Goal: Task Accomplishment & Management: Complete application form

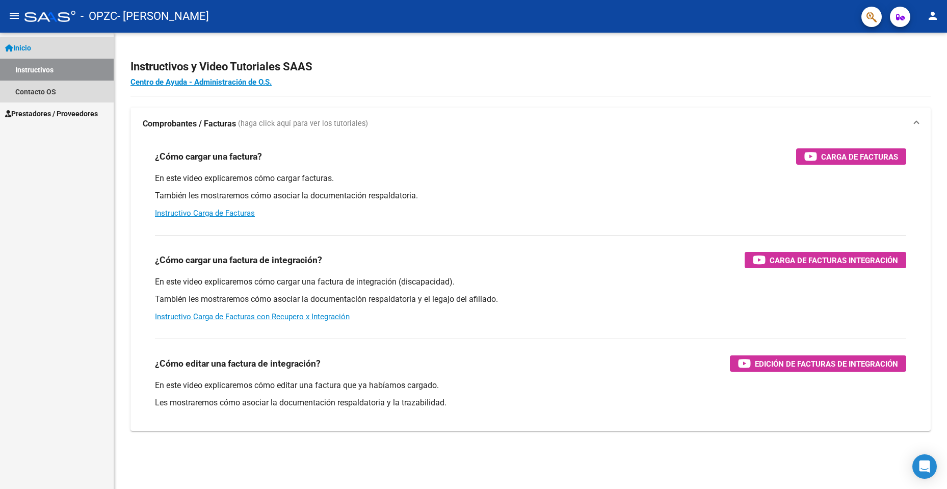
click at [31, 46] on span "Inicio" at bounding box center [18, 47] width 26 height 11
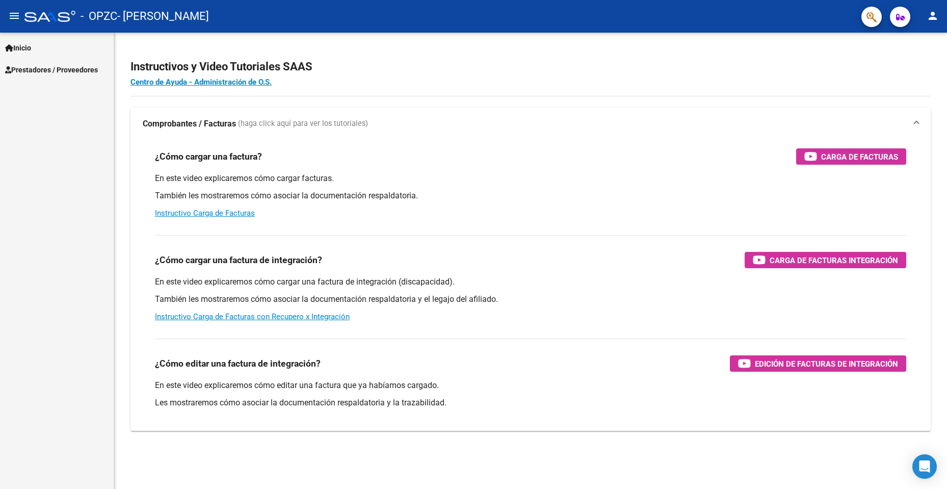
click at [43, 67] on span "Prestadores / Proveedores" at bounding box center [51, 69] width 93 height 11
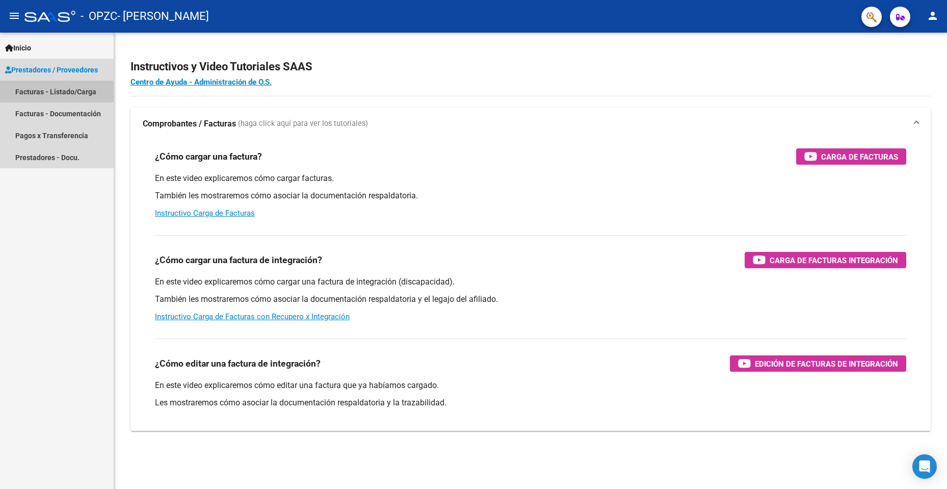
click at [44, 93] on link "Facturas - Listado/Carga" at bounding box center [57, 92] width 114 height 22
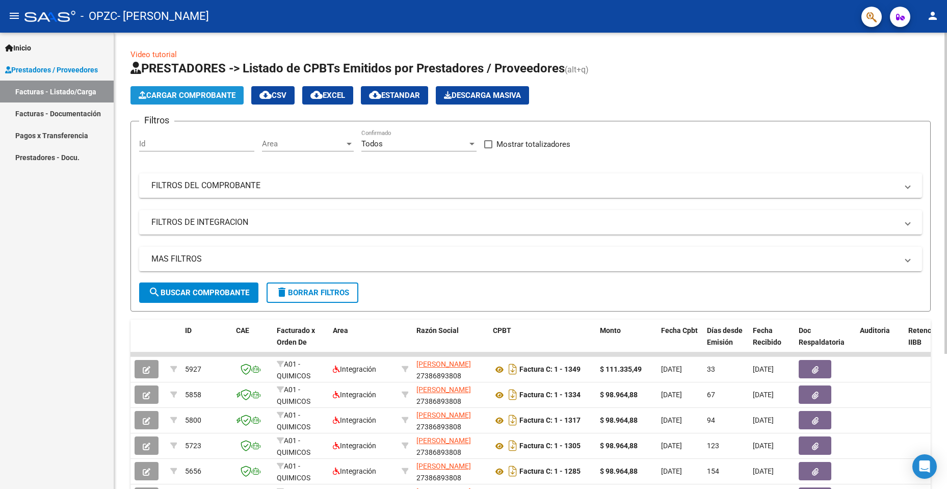
click at [183, 94] on span "Cargar Comprobante" at bounding box center [187, 95] width 97 height 9
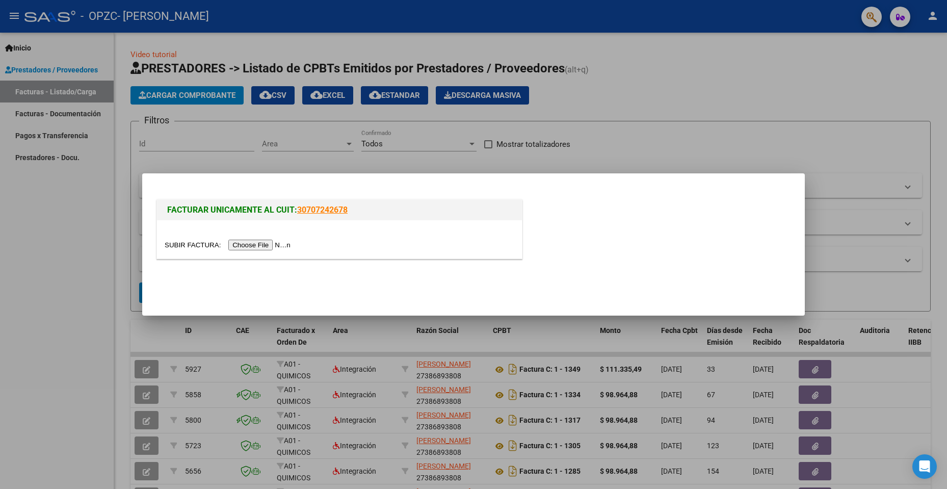
click at [274, 242] on input "file" at bounding box center [229, 245] width 129 height 11
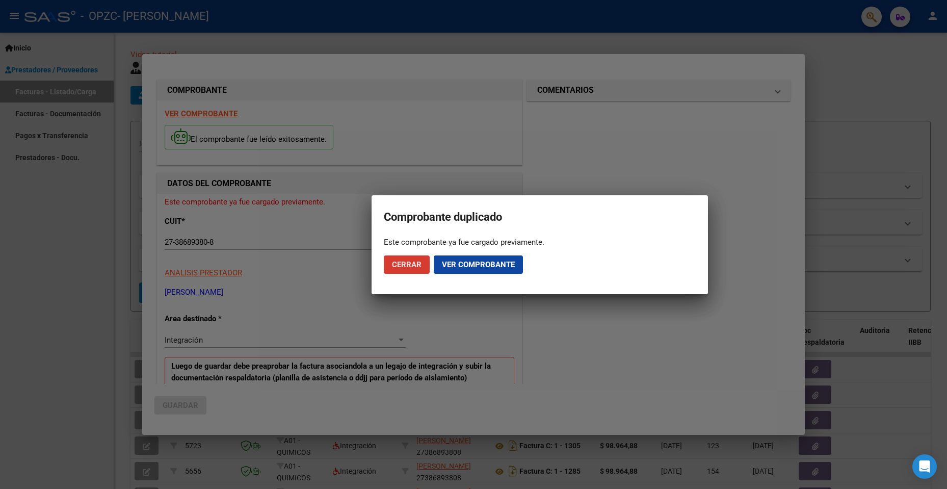
click at [410, 262] on span "Cerrar" at bounding box center [407, 264] width 30 height 9
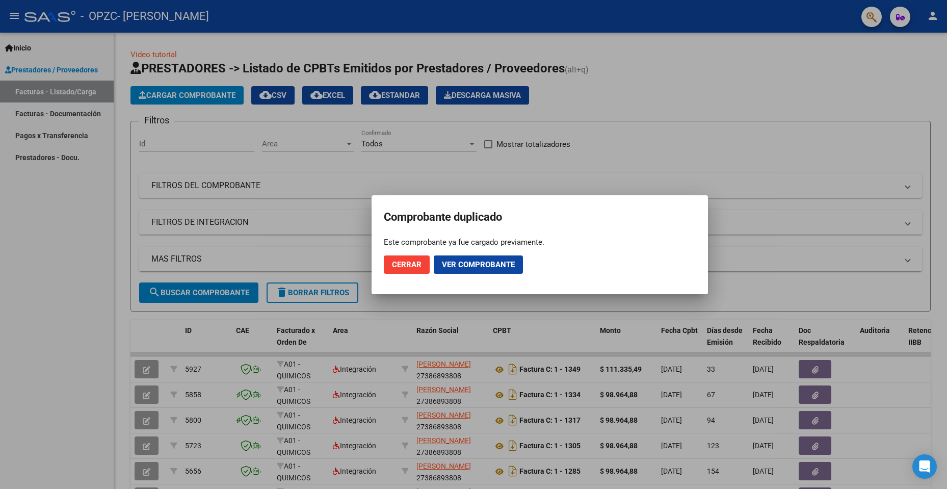
click at [408, 264] on span "Cerrar" at bounding box center [407, 264] width 30 height 9
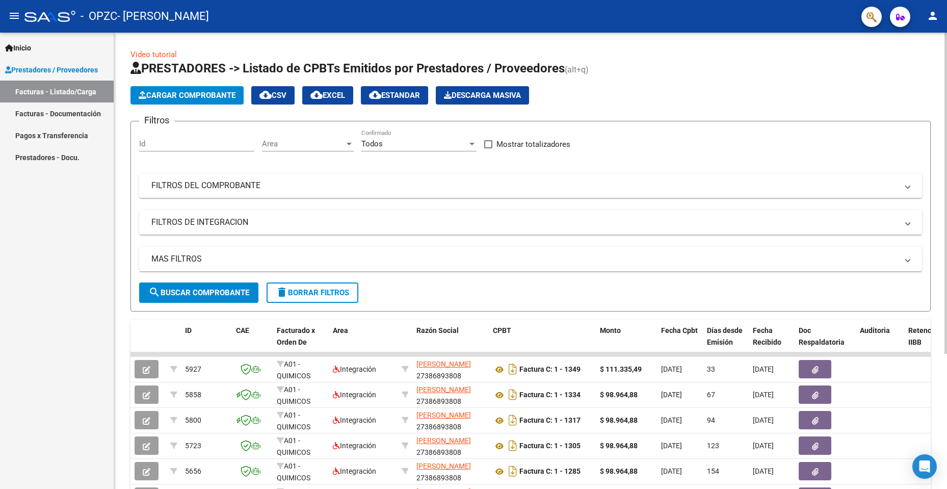
click at [197, 96] on span "Cargar Comprobante" at bounding box center [187, 95] width 97 height 9
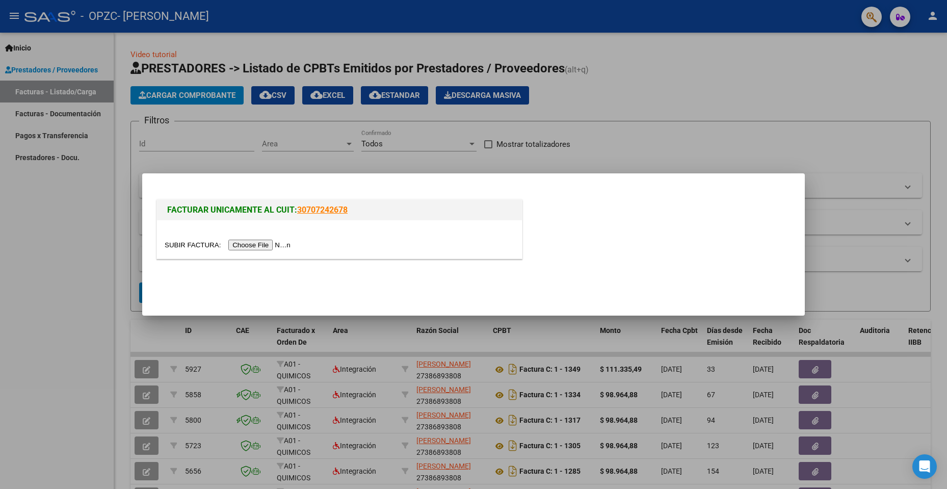
click at [263, 245] on input "file" at bounding box center [229, 245] width 129 height 11
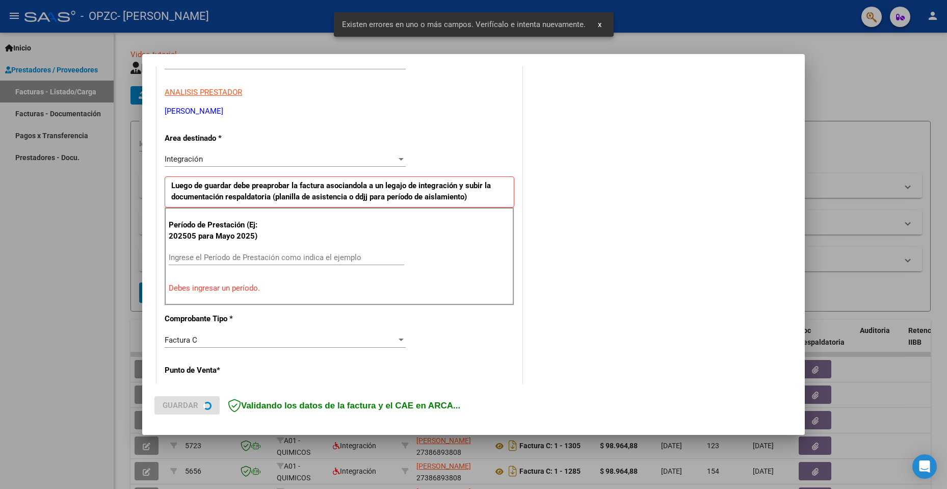
scroll to position [177, 0]
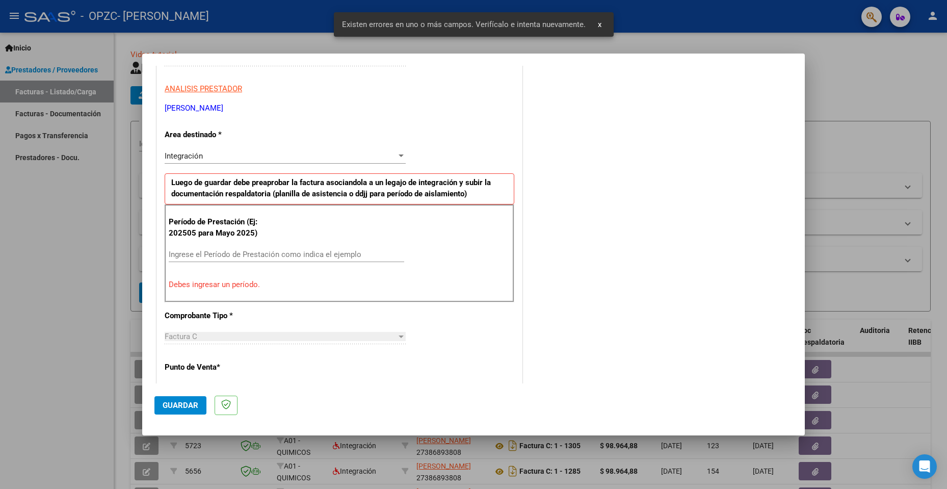
click at [215, 256] on input "Ingrese el Período de Prestación como indica el ejemplo" at bounding box center [287, 254] width 236 height 9
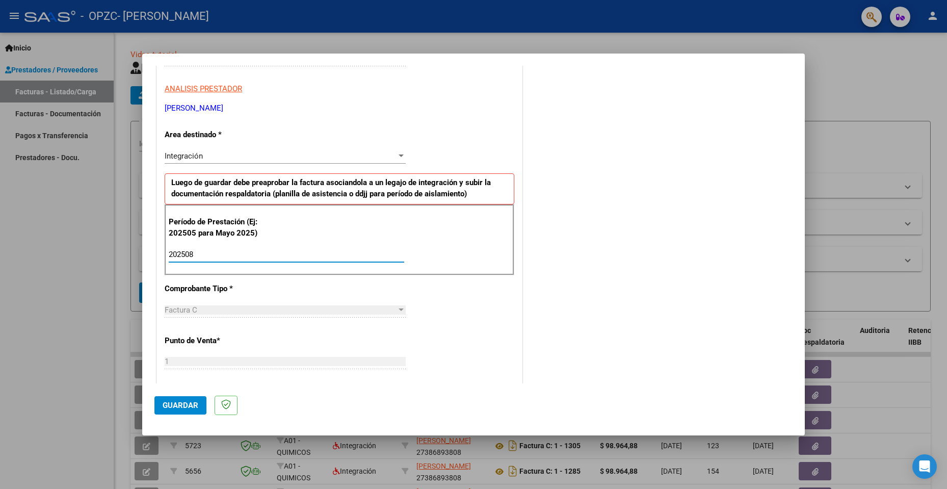
type input "202508"
click at [446, 320] on div "CUIT * 27-38689380-8 Ingresar CUIT ANALISIS PRESTADOR [PERSON_NAME] [PERSON_NAM…" at bounding box center [339, 399] width 365 height 767
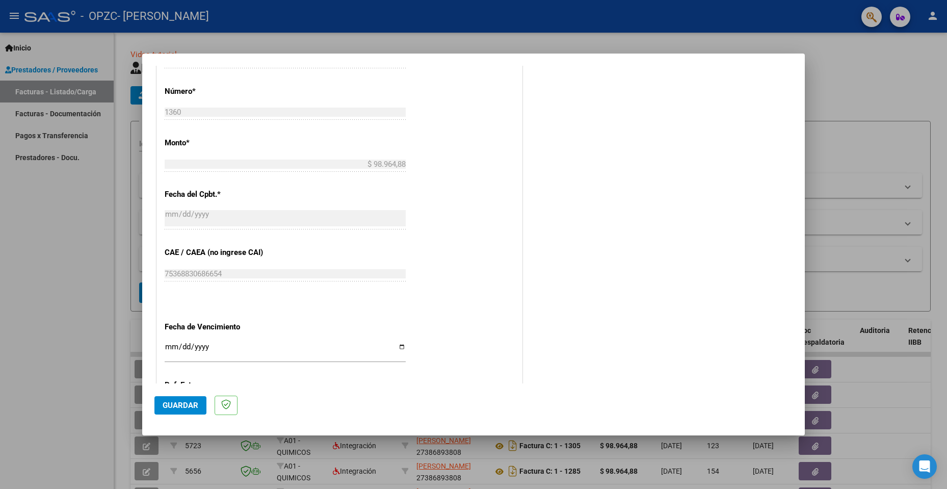
scroll to position [580, 0]
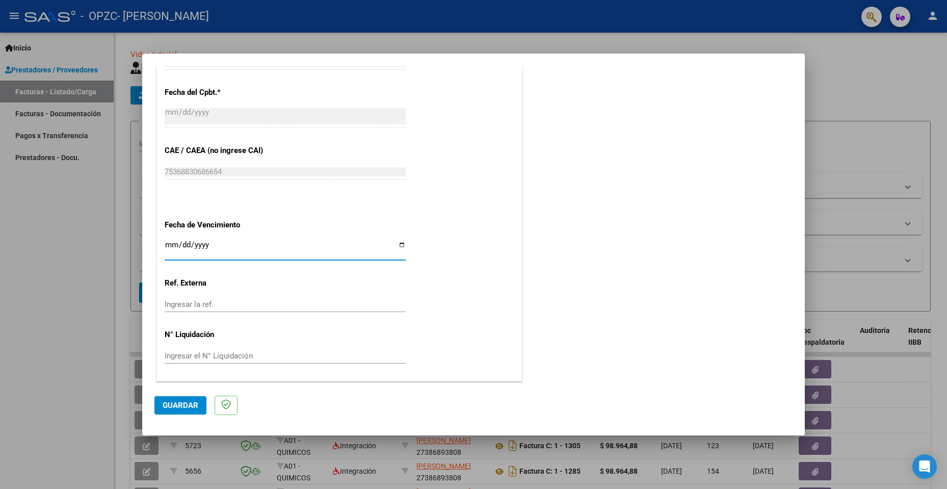
click at [174, 241] on input "Ingresar la fecha" at bounding box center [285, 249] width 241 height 16
type input "[DATE]"
click at [178, 405] on span "Guardar" at bounding box center [181, 405] width 36 height 9
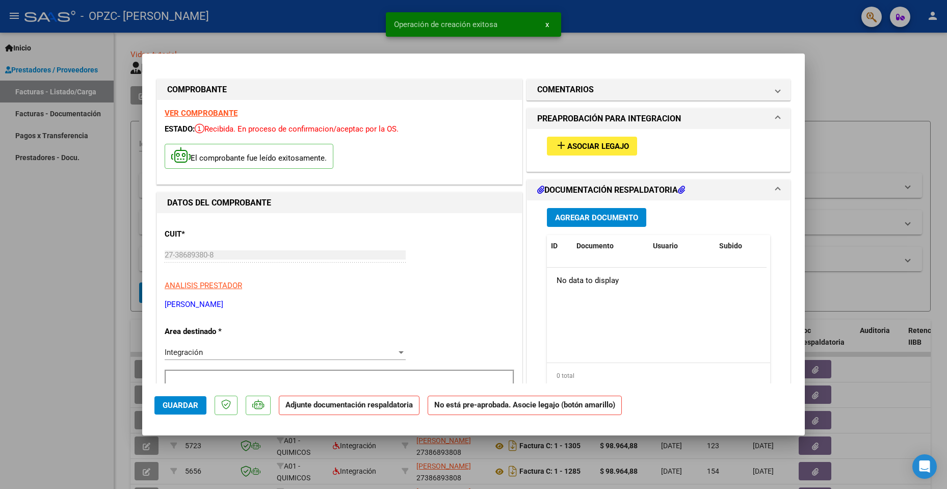
click at [587, 140] on button "add Asociar Legajo" at bounding box center [592, 146] width 90 height 19
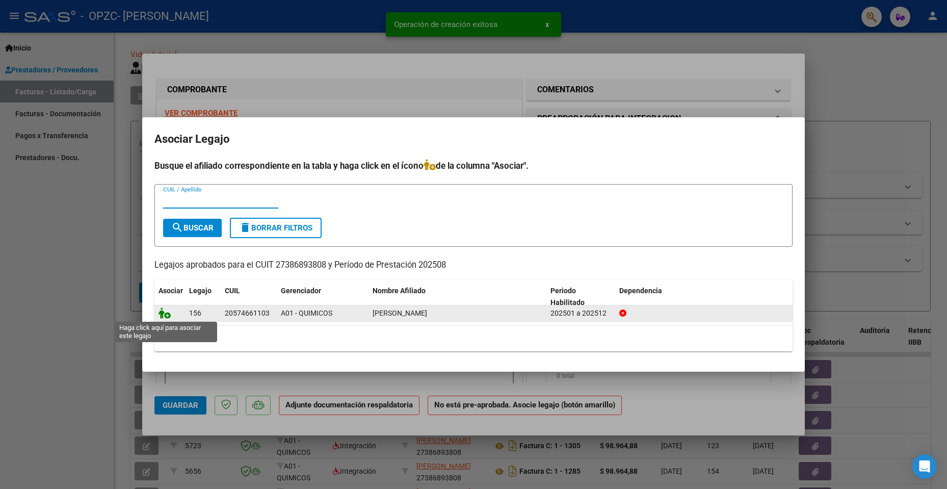
click at [169, 314] on icon at bounding box center [165, 312] width 12 height 11
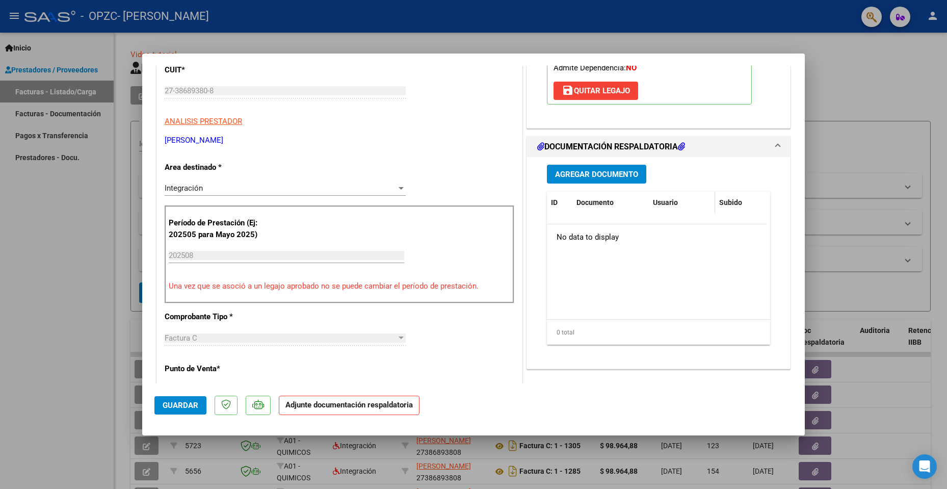
scroll to position [204, 0]
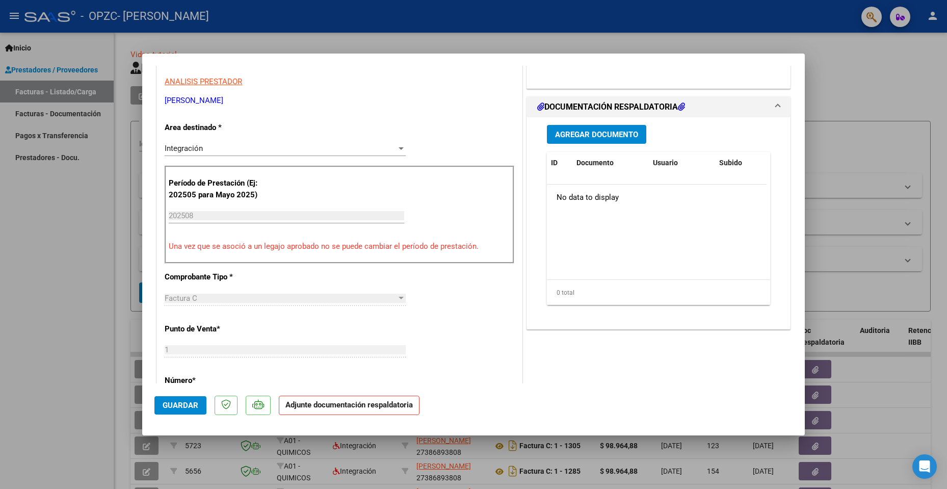
click at [619, 131] on span "Agregar Documento" at bounding box center [596, 134] width 83 height 9
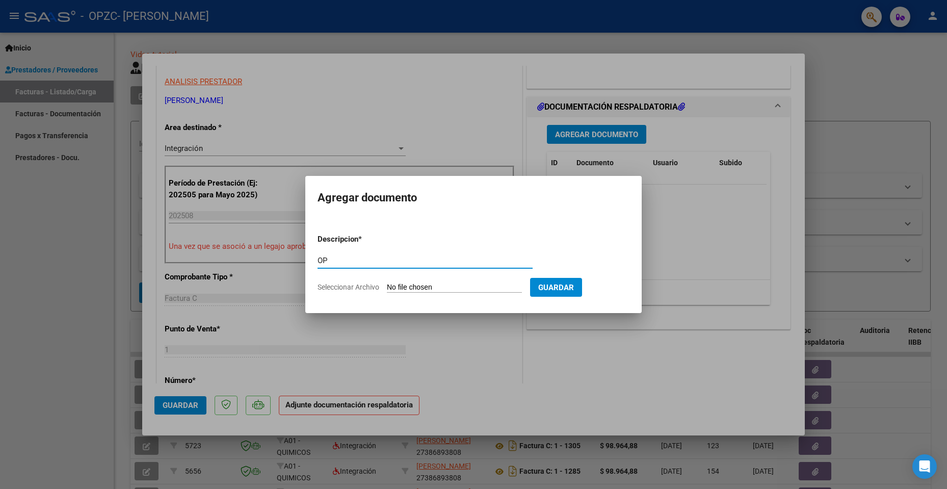
type input "O"
type input "Planilla de asistencia"
click at [439, 288] on input "Seleccionar Archivo" at bounding box center [454, 288] width 135 height 10
type input "C:\fakepath\[PERSON_NAME] PA Agosto.pdf"
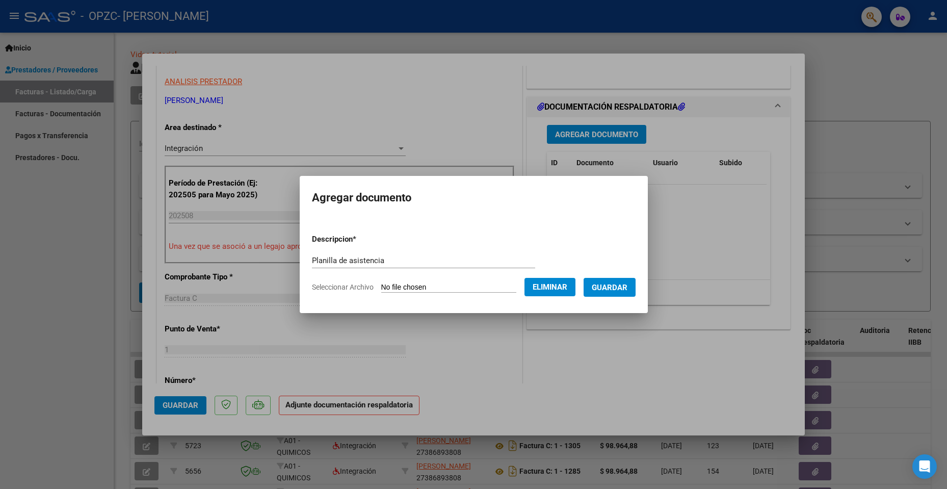
click at [610, 291] on span "Guardar" at bounding box center [610, 287] width 36 height 9
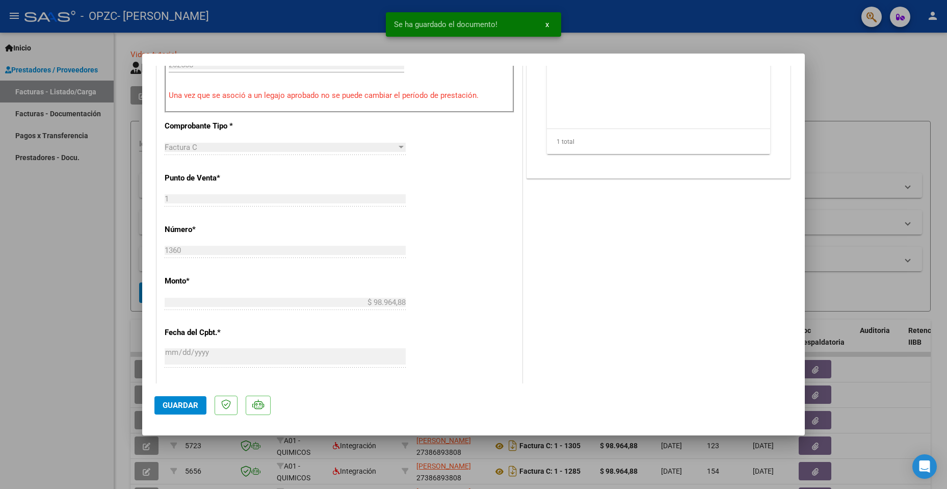
scroll to position [595, 0]
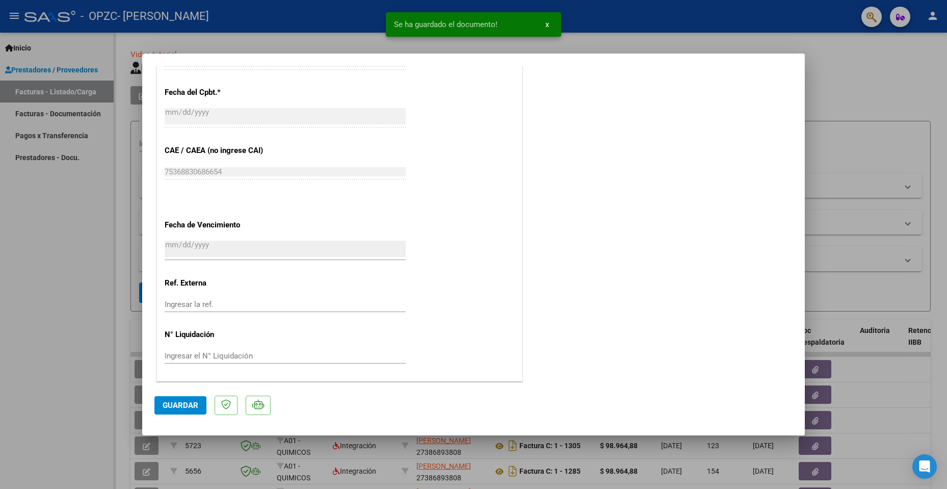
click at [186, 398] on button "Guardar" at bounding box center [180, 405] width 52 height 18
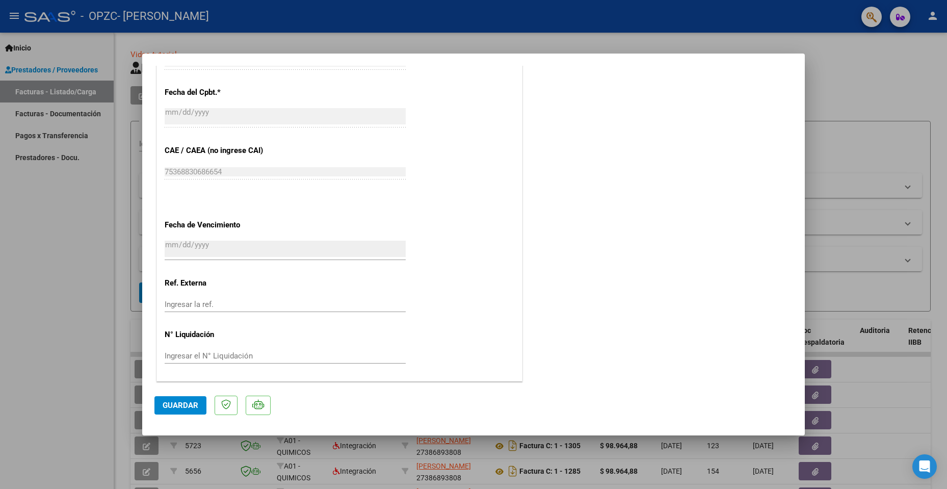
click at [171, 407] on span "Guardar" at bounding box center [181, 405] width 36 height 9
